Goal: Information Seeking & Learning: Find contact information

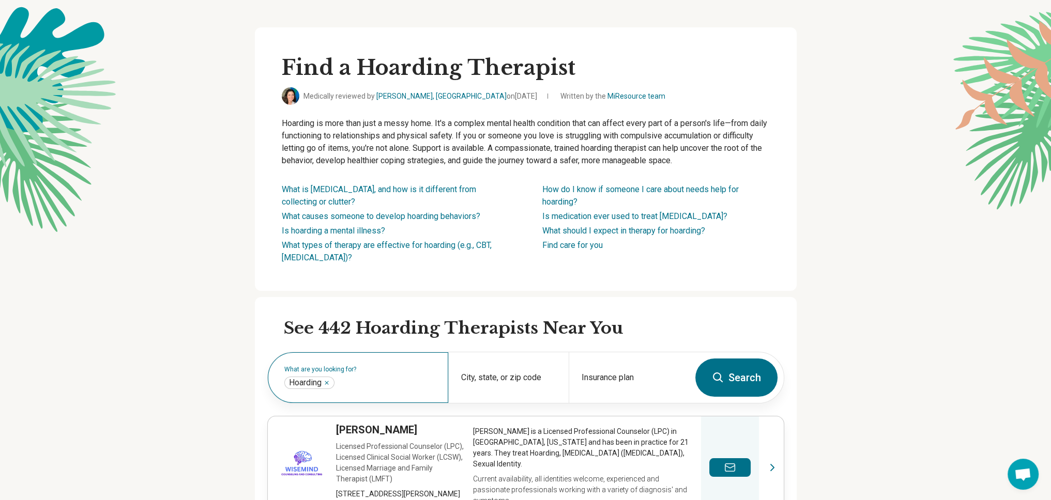
scroll to position [103, 0]
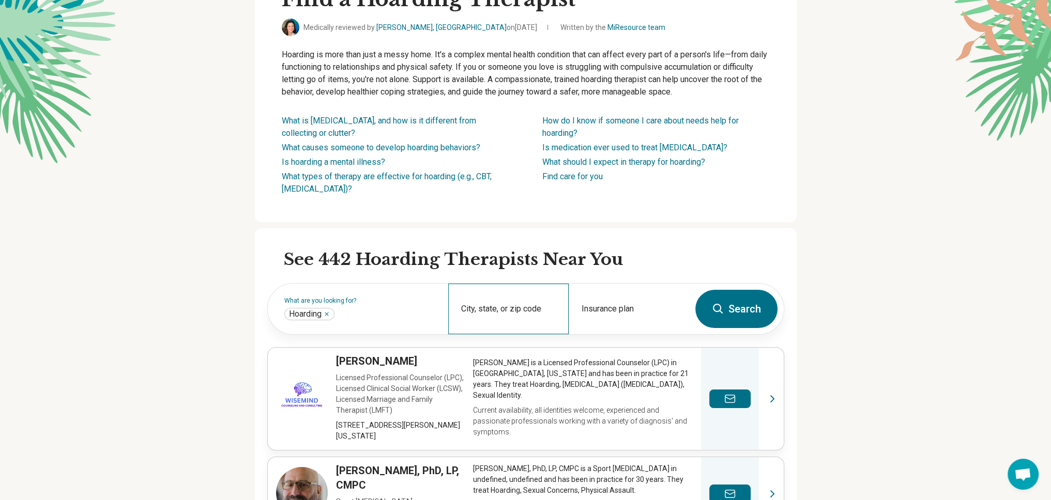
click at [489, 308] on div "City, state, or zip code" at bounding box center [508, 309] width 120 height 51
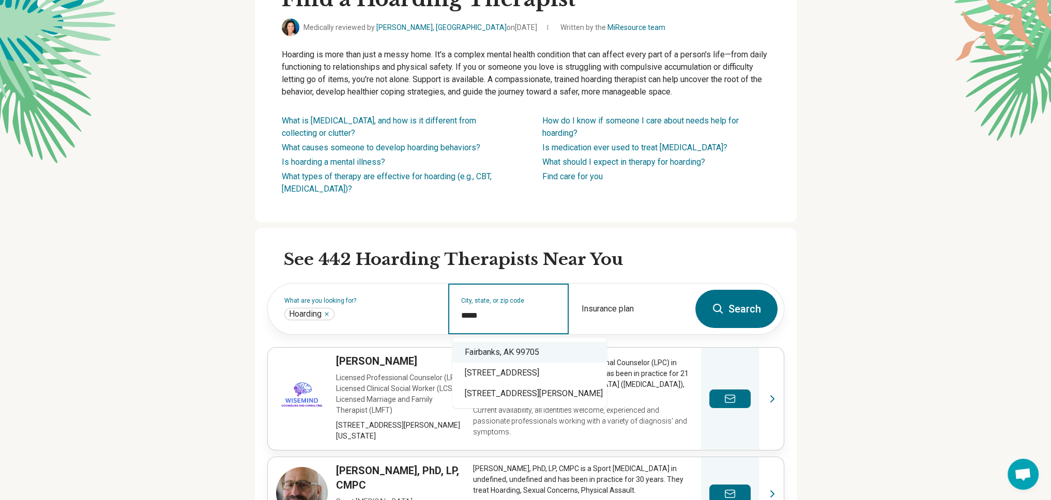
click at [497, 349] on div "Fairbanks, AK 99705" at bounding box center [529, 352] width 155 height 21
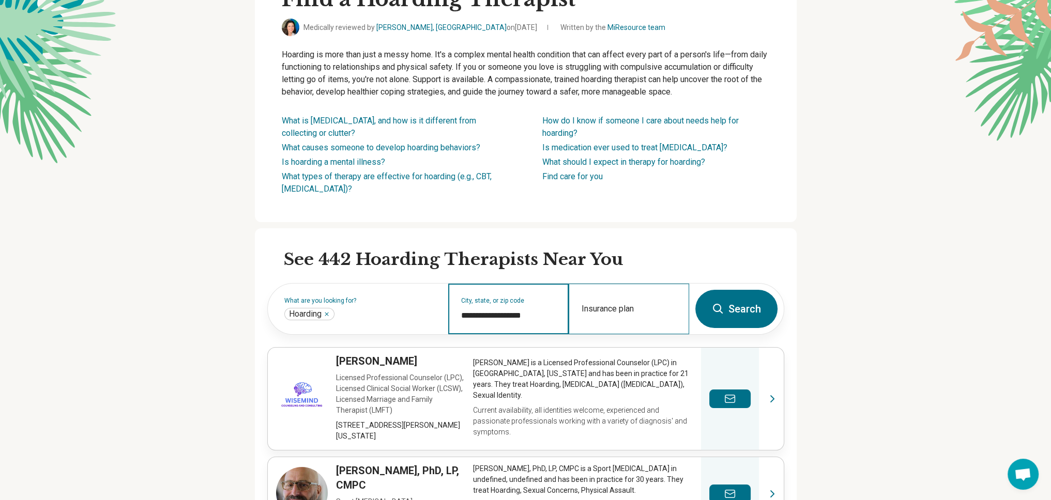
type input "**********"
click at [598, 316] on input "Insurance plan" at bounding box center [629, 316] width 95 height 12
click at [745, 305] on button "Search" at bounding box center [736, 309] width 82 height 38
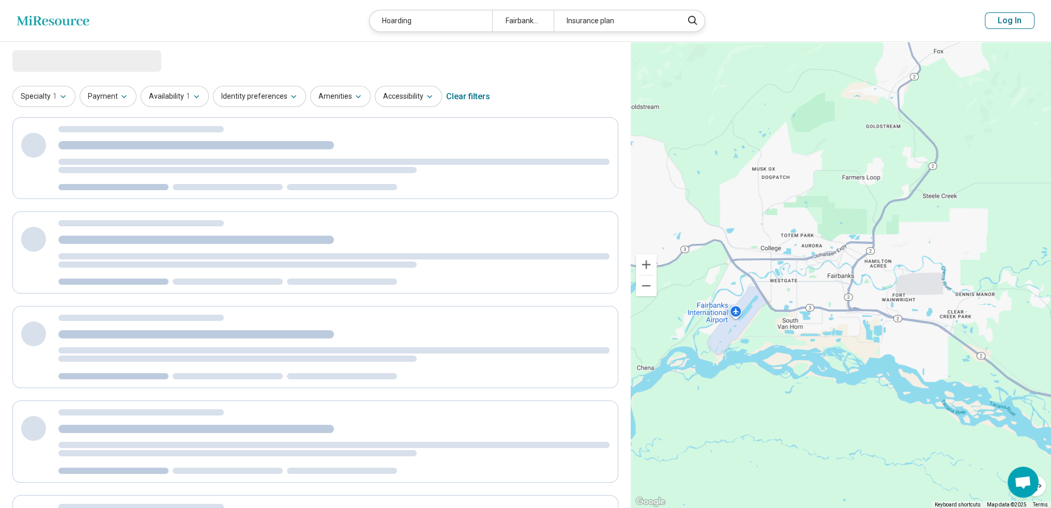
select select "***"
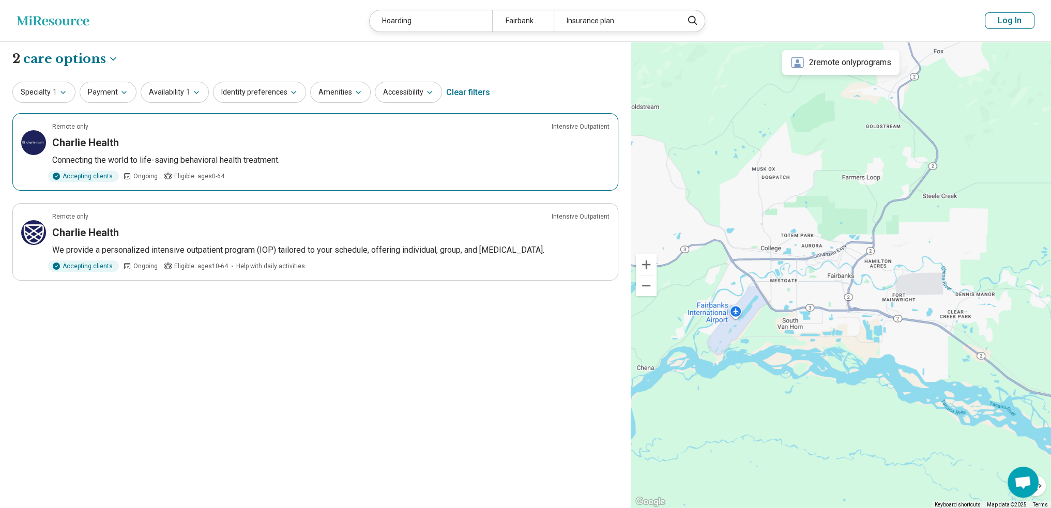
click at [79, 138] on h3 "Charlie Health" at bounding box center [85, 142] width 67 height 14
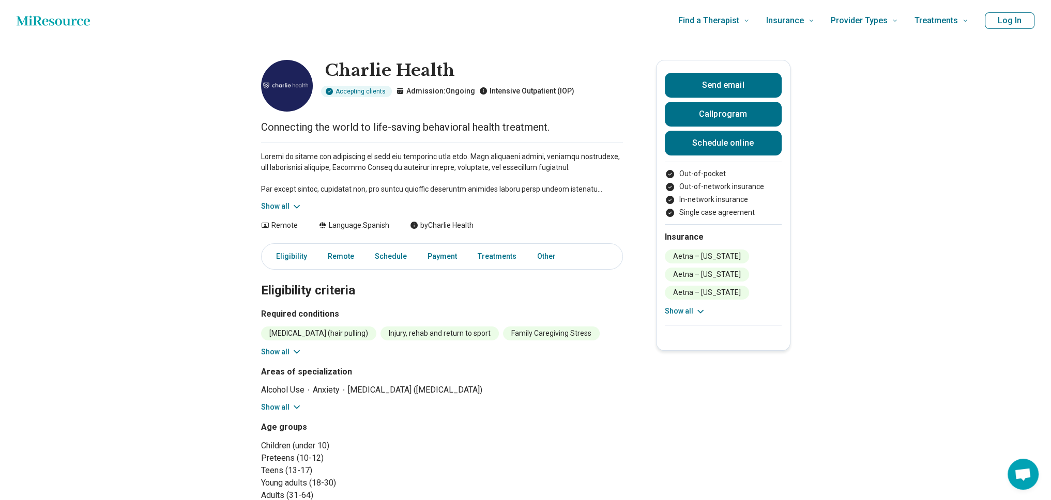
click at [295, 208] on icon at bounding box center [297, 207] width 10 height 10
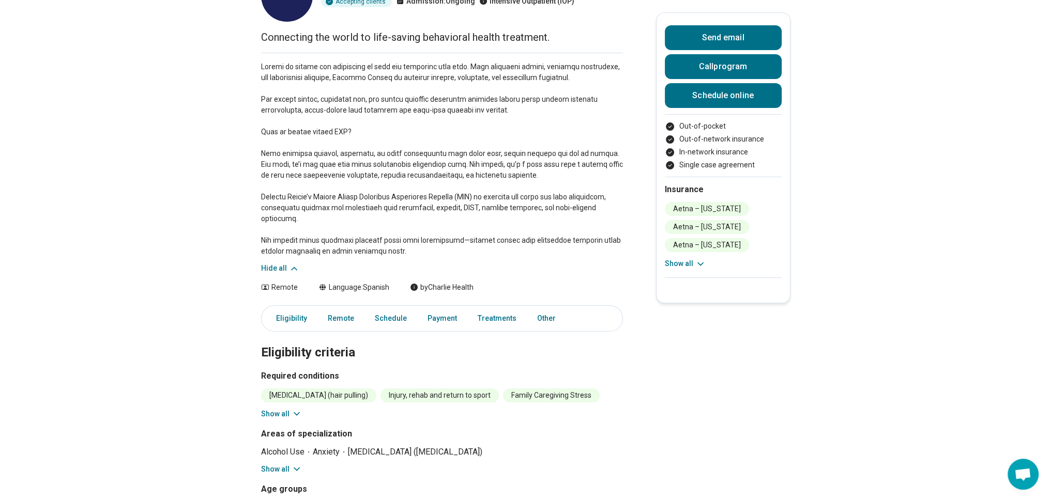
scroll to position [103, 0]
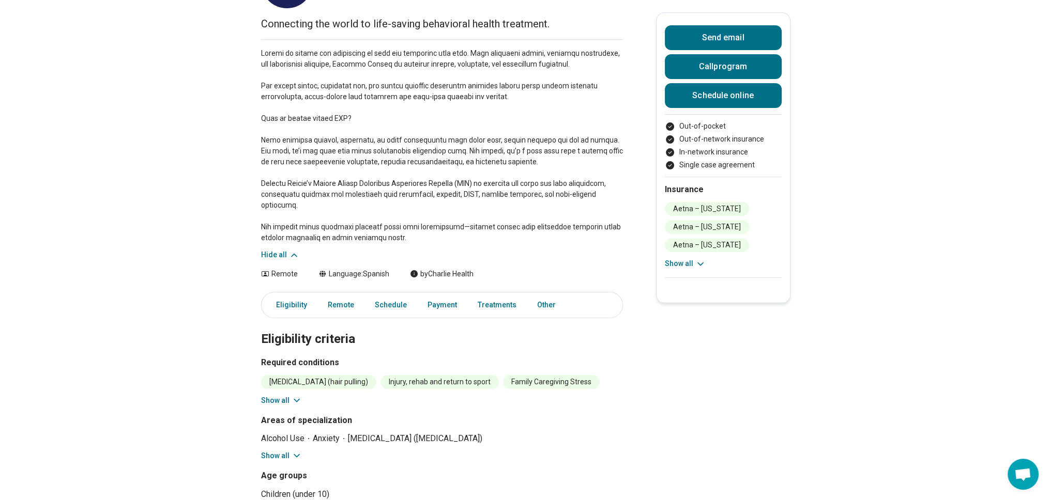
click at [292, 395] on button "Show all" at bounding box center [281, 400] width 41 height 11
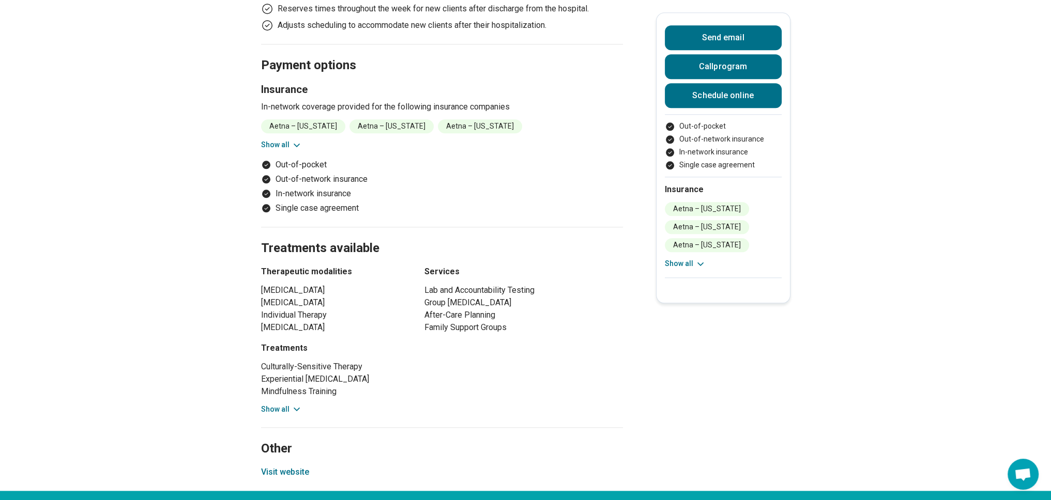
scroll to position [1551, 0]
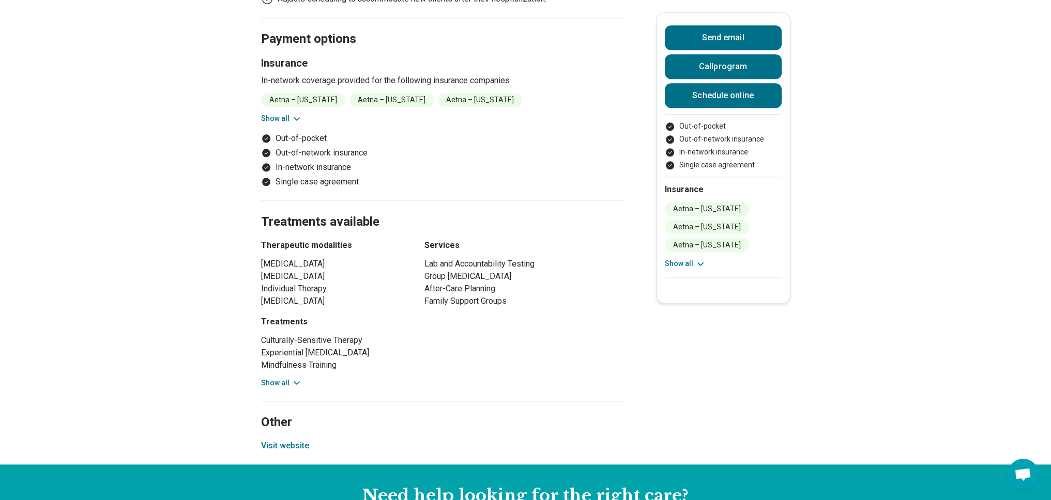
click at [283, 440] on button "Visit website" at bounding box center [285, 446] width 48 height 12
